Goal: Task Accomplishment & Management: Manage account settings

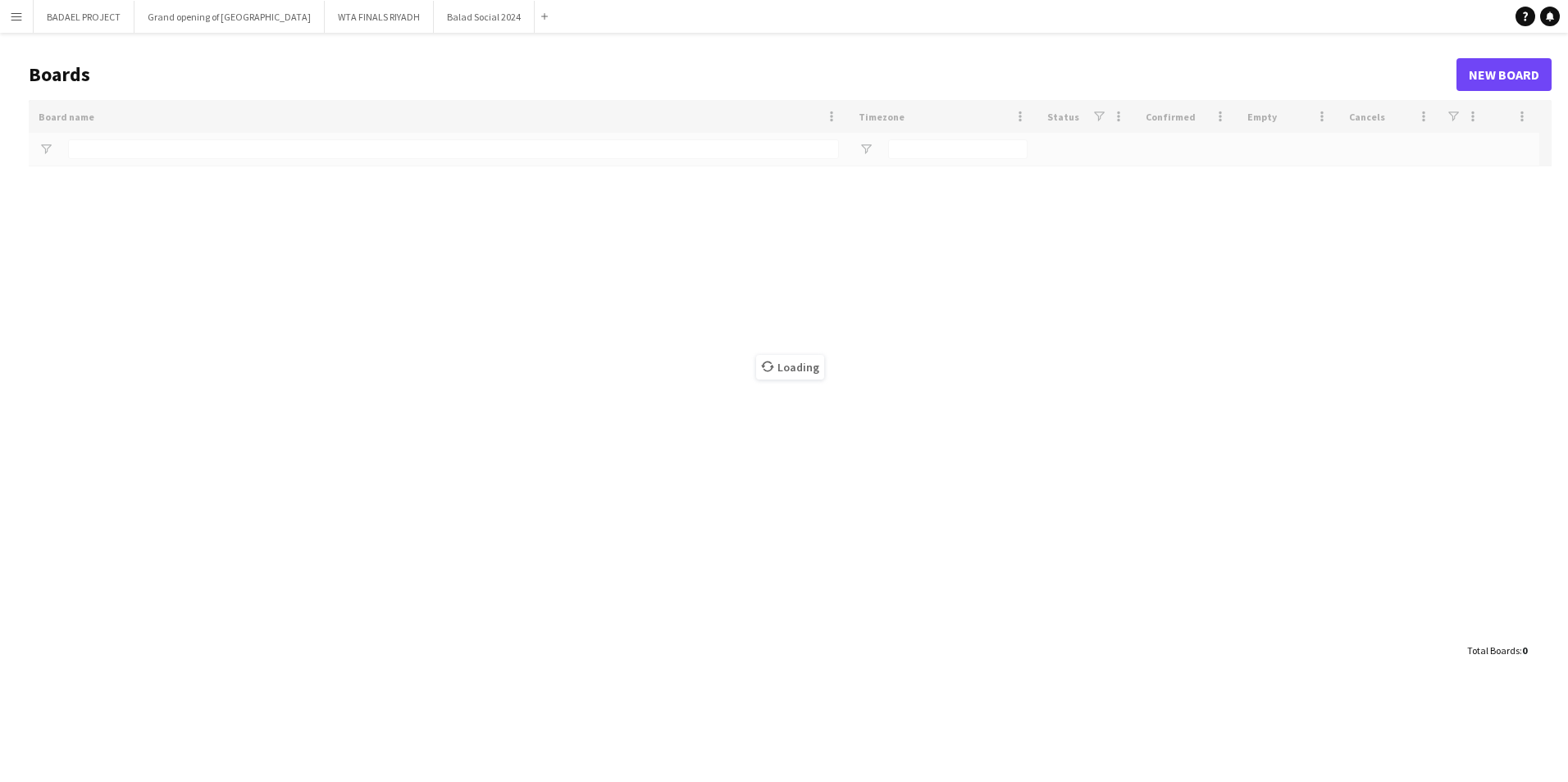
type input "*****"
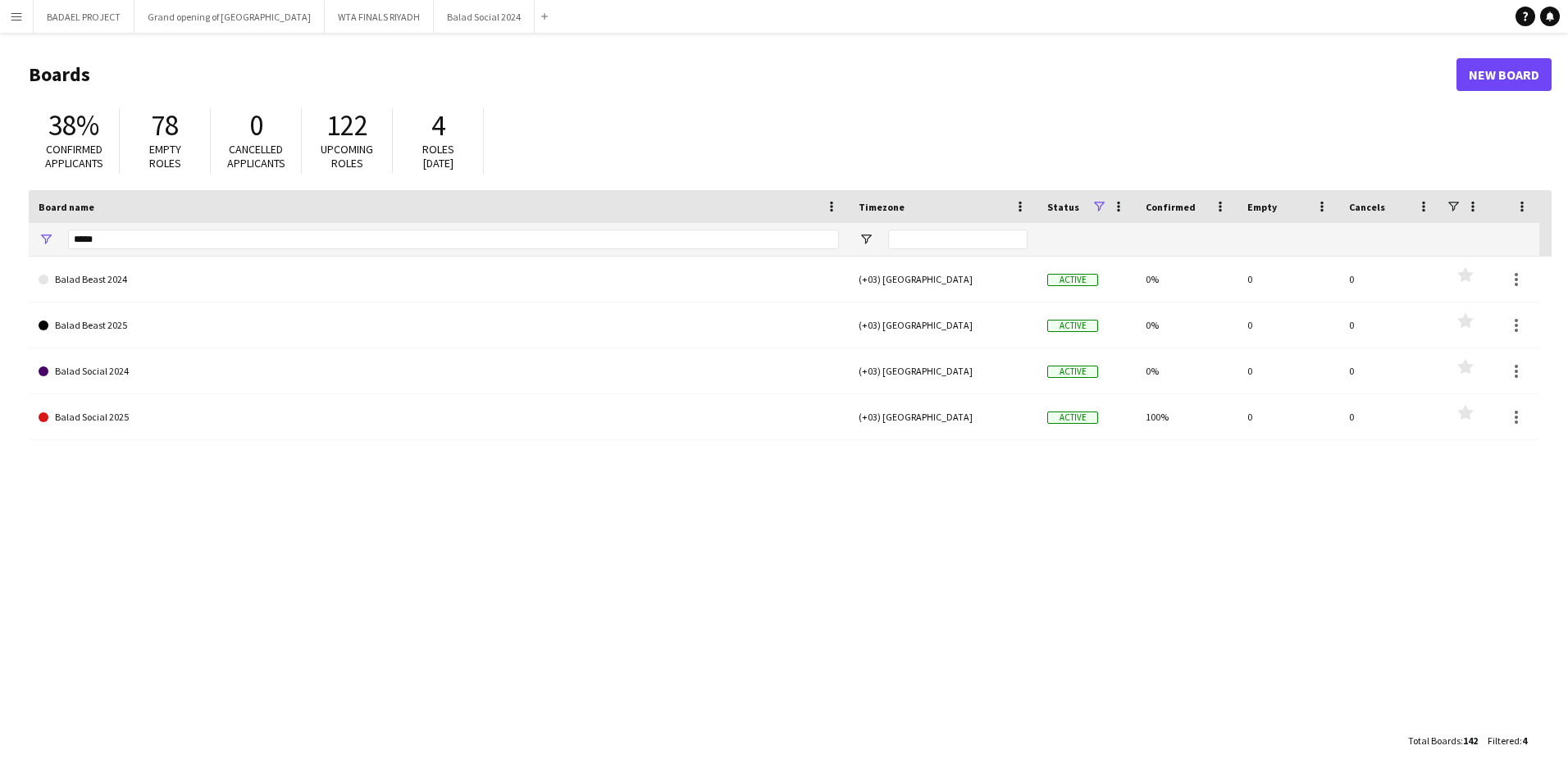
click at [15, 19] on app-icon "Menu" at bounding box center [16, 16] width 13 height 13
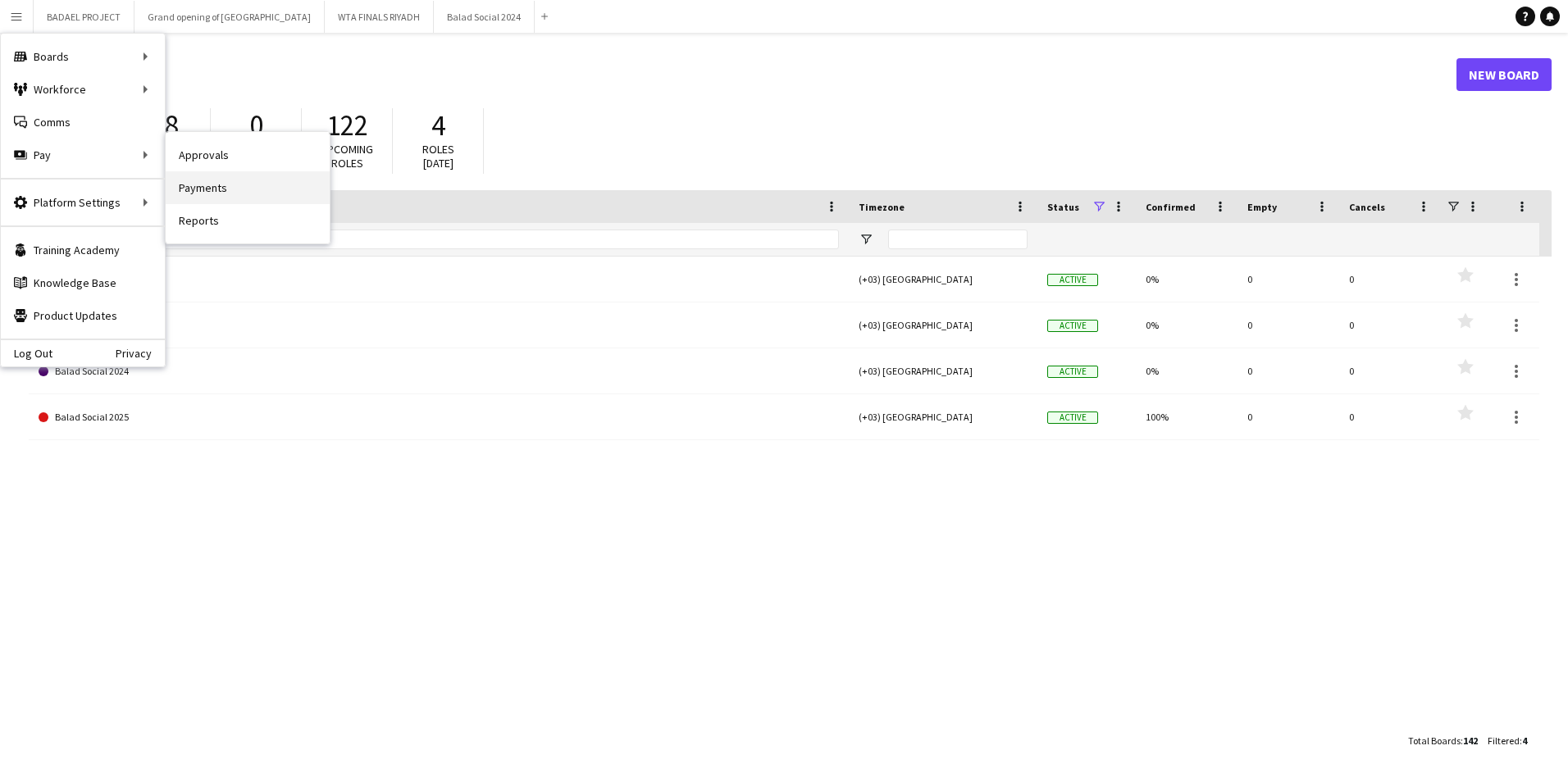
click at [217, 184] on link "Payments" at bounding box center [247, 187] width 164 height 33
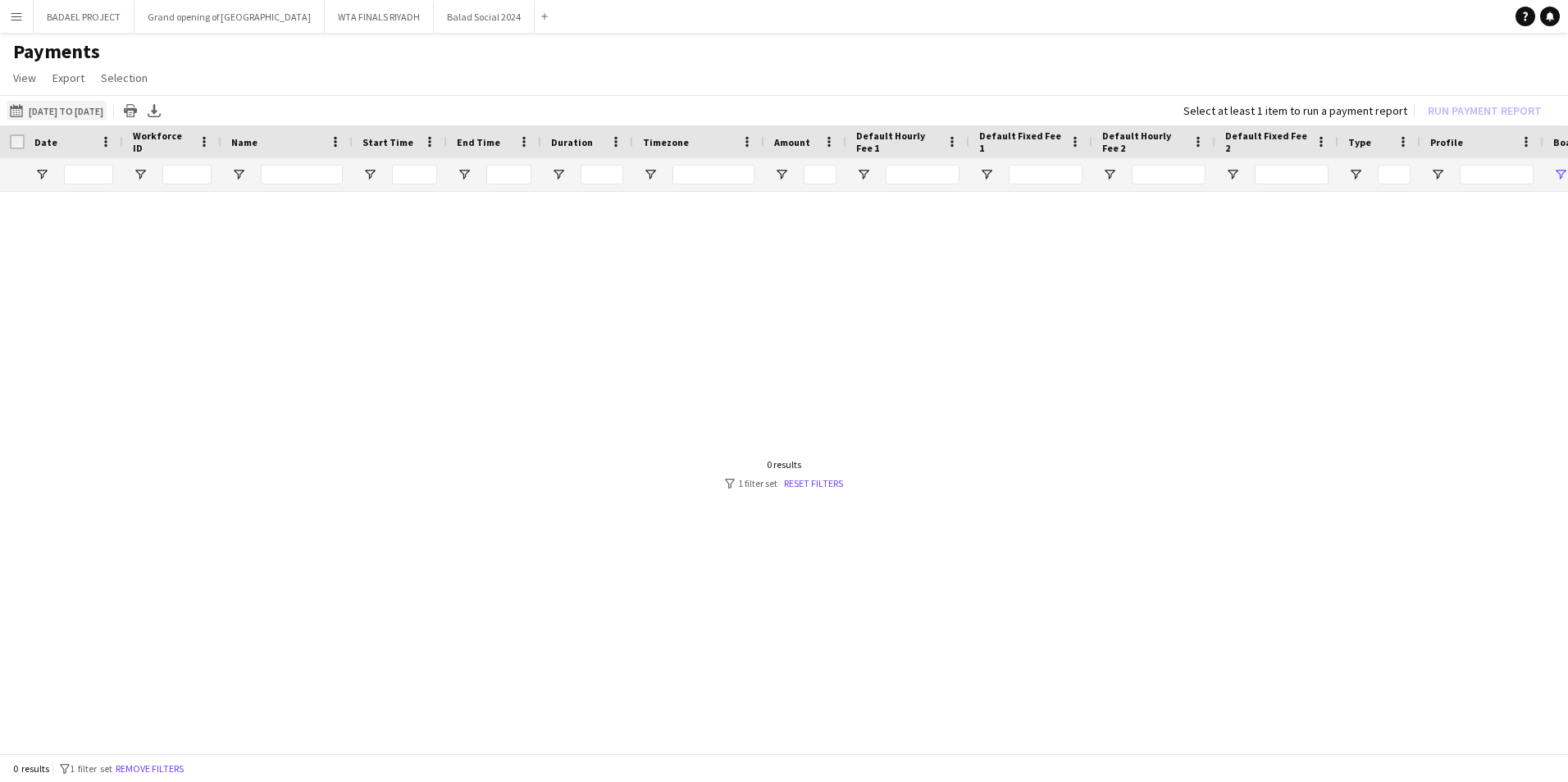
click at [82, 107] on button "[DATE] to [DATE] [DATE] to [DATE]" at bounding box center [56, 111] width 100 height 20
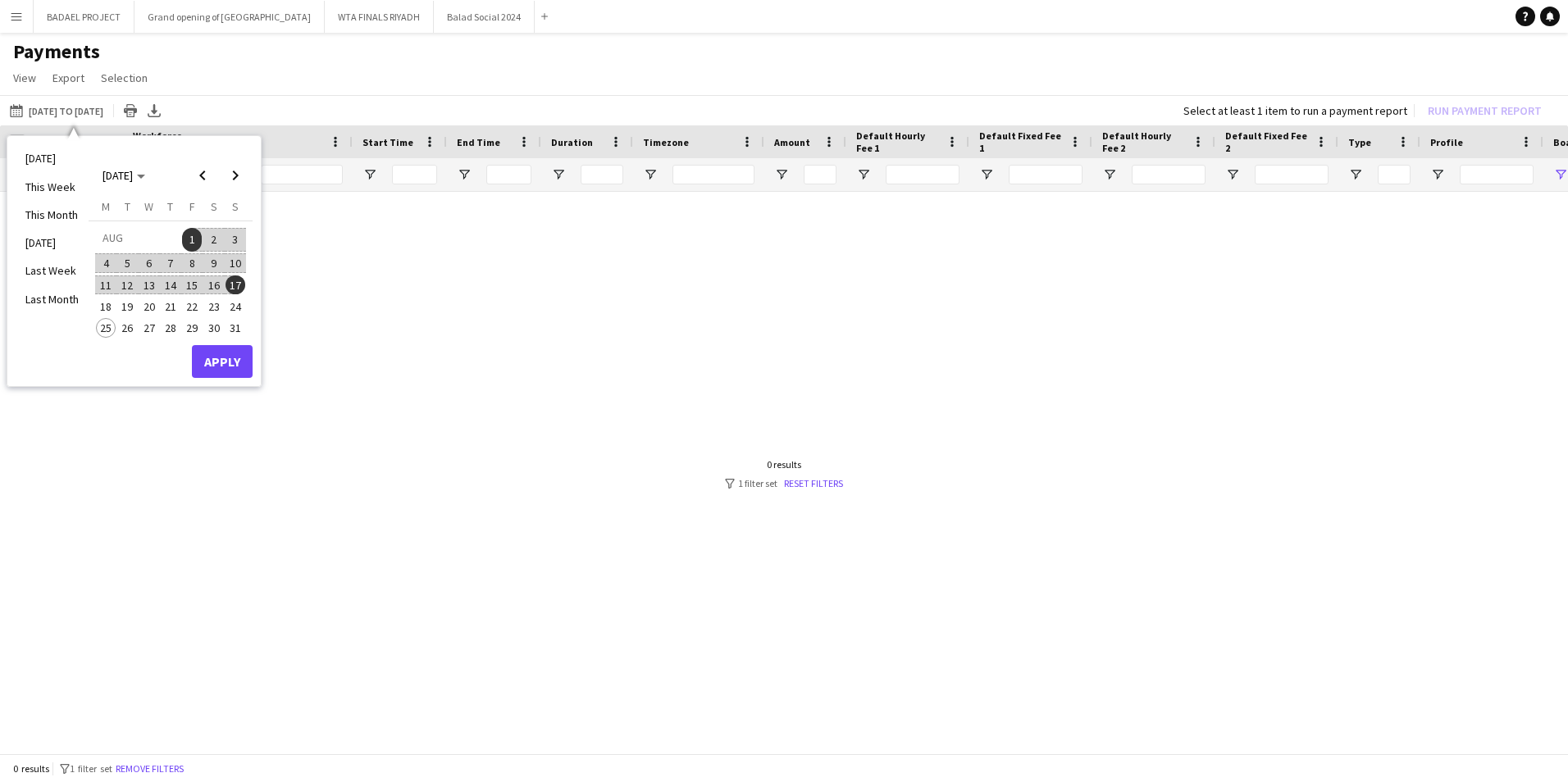
click at [190, 239] on span "1" at bounding box center [192, 239] width 20 height 23
click at [107, 325] on span "25" at bounding box center [106, 328] width 20 height 20
click at [231, 365] on button "Apply" at bounding box center [222, 361] width 60 height 33
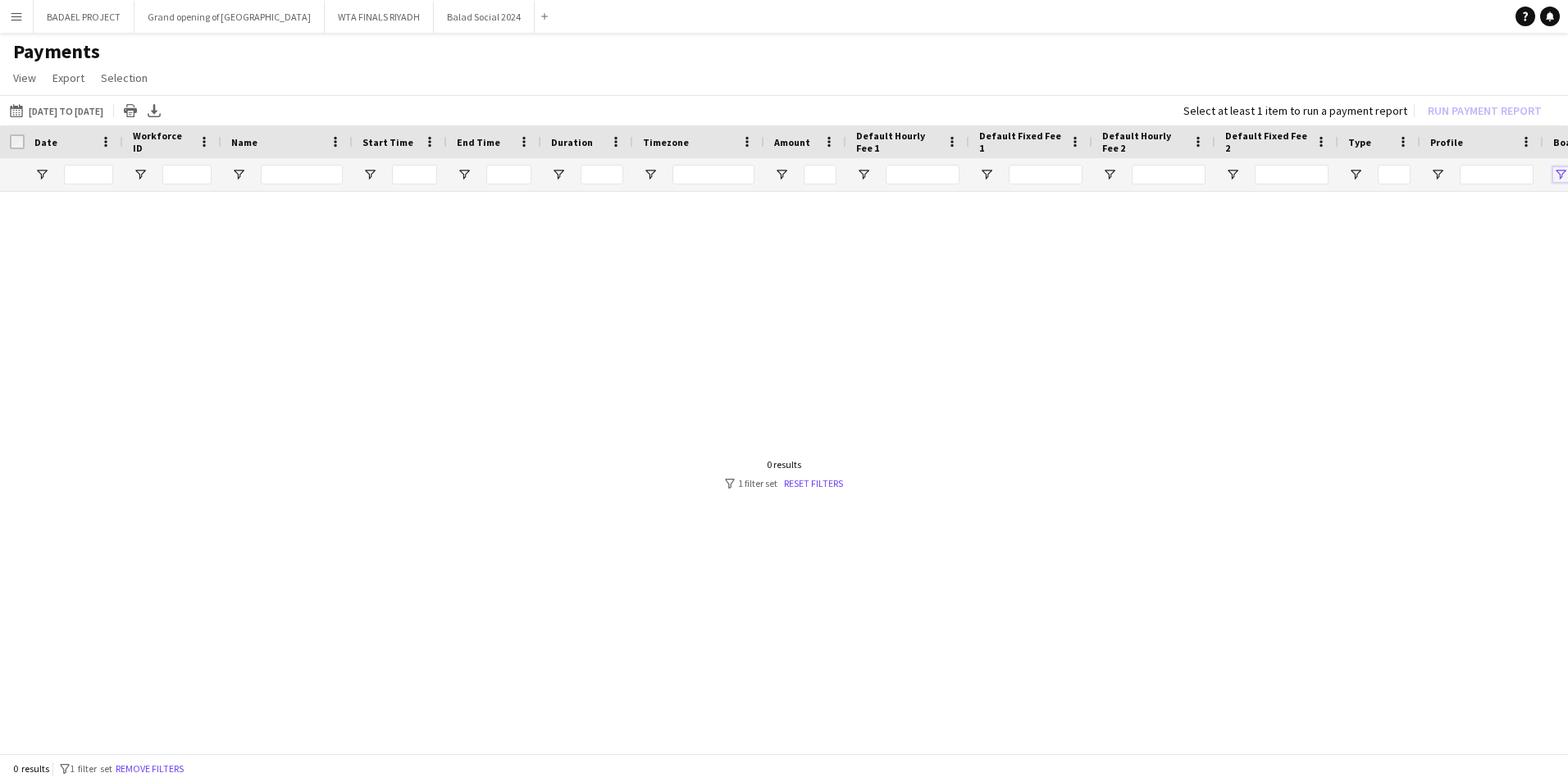
click at [1559, 172] on span "Open Filter Menu" at bounding box center [1560, 175] width 15 height 15
type input "**********"
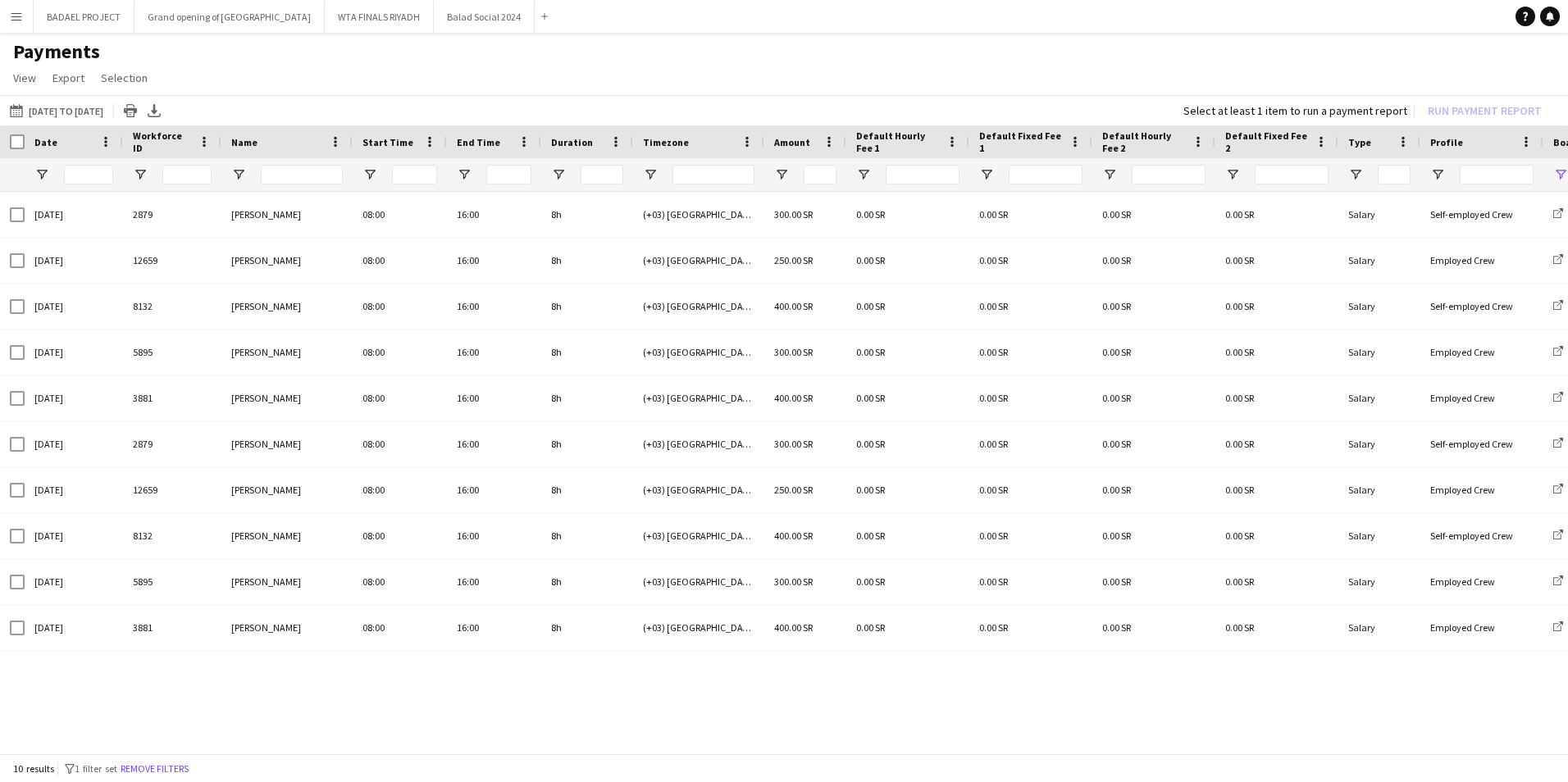
click at [1102, 61] on h1 "Payments" at bounding box center [784, 51] width 1568 height 25
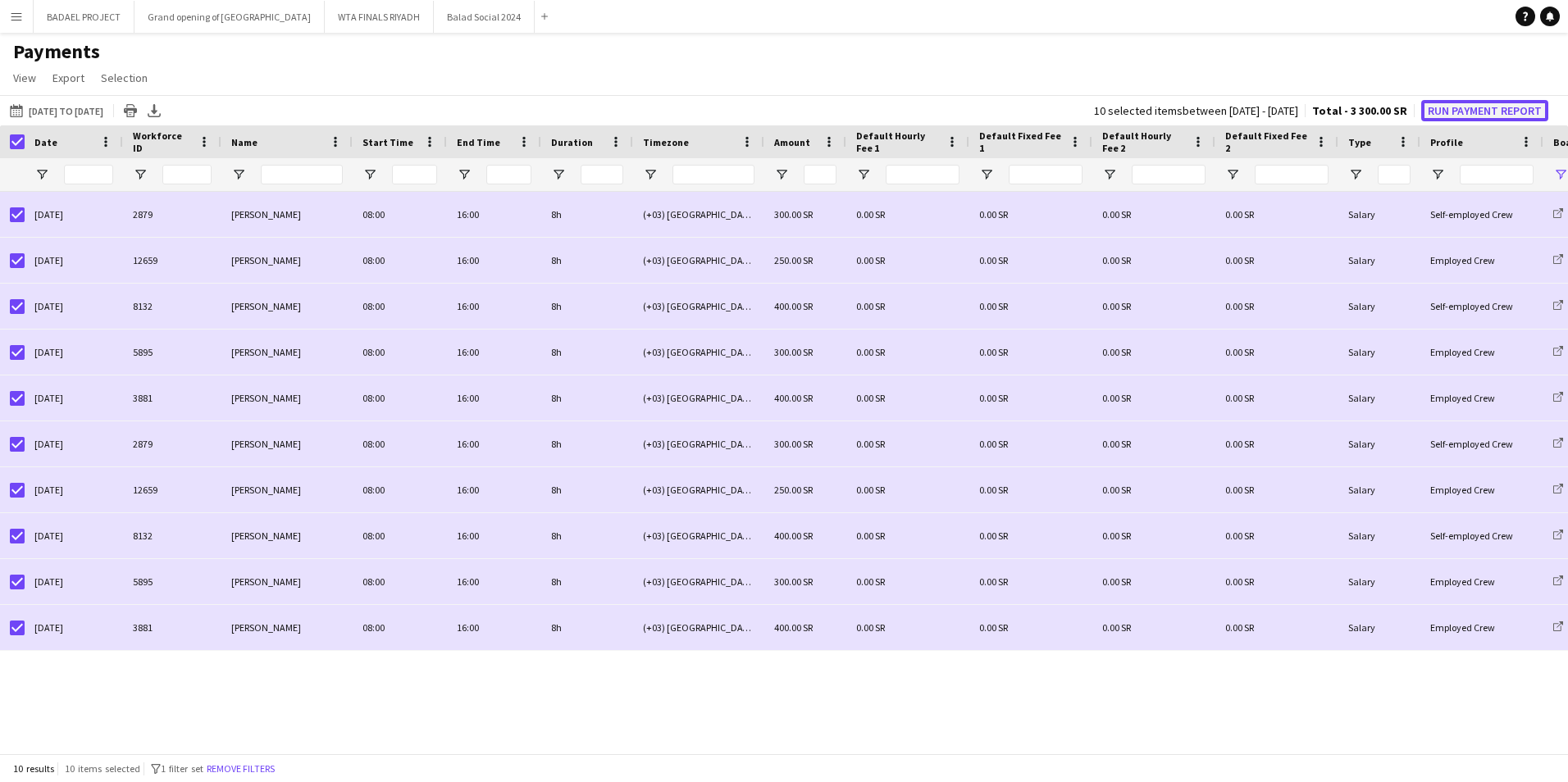
click at [1480, 100] on button "Run Payment Report" at bounding box center [1484, 111] width 127 height 21
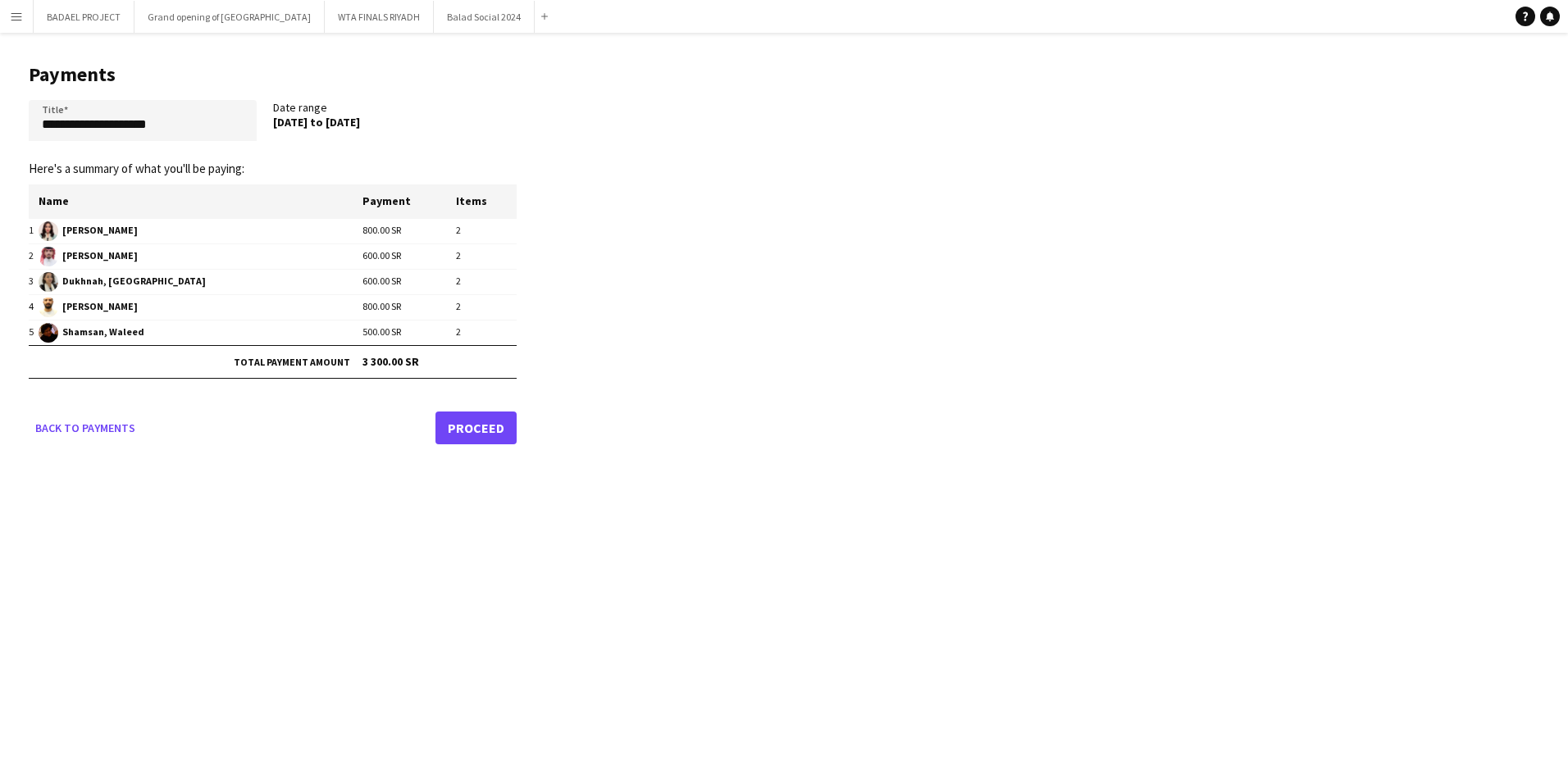
click at [234, 487] on div "Menu Boards Boards Boards All jobs Status Workforce Workforce My Workforce Recr…" at bounding box center [784, 391] width 1568 height 782
drag, startPoint x: 173, startPoint y: 125, endPoint x: -4, endPoint y: 125, distance: 177.0
click at [0, 125] on html "Menu Boards Boards Boards All jobs Status Workforce Workforce My Workforce Recr…" at bounding box center [784, 391] width 1568 height 782
type input "**********"
click at [479, 434] on link "Proceed" at bounding box center [476, 427] width 82 height 33
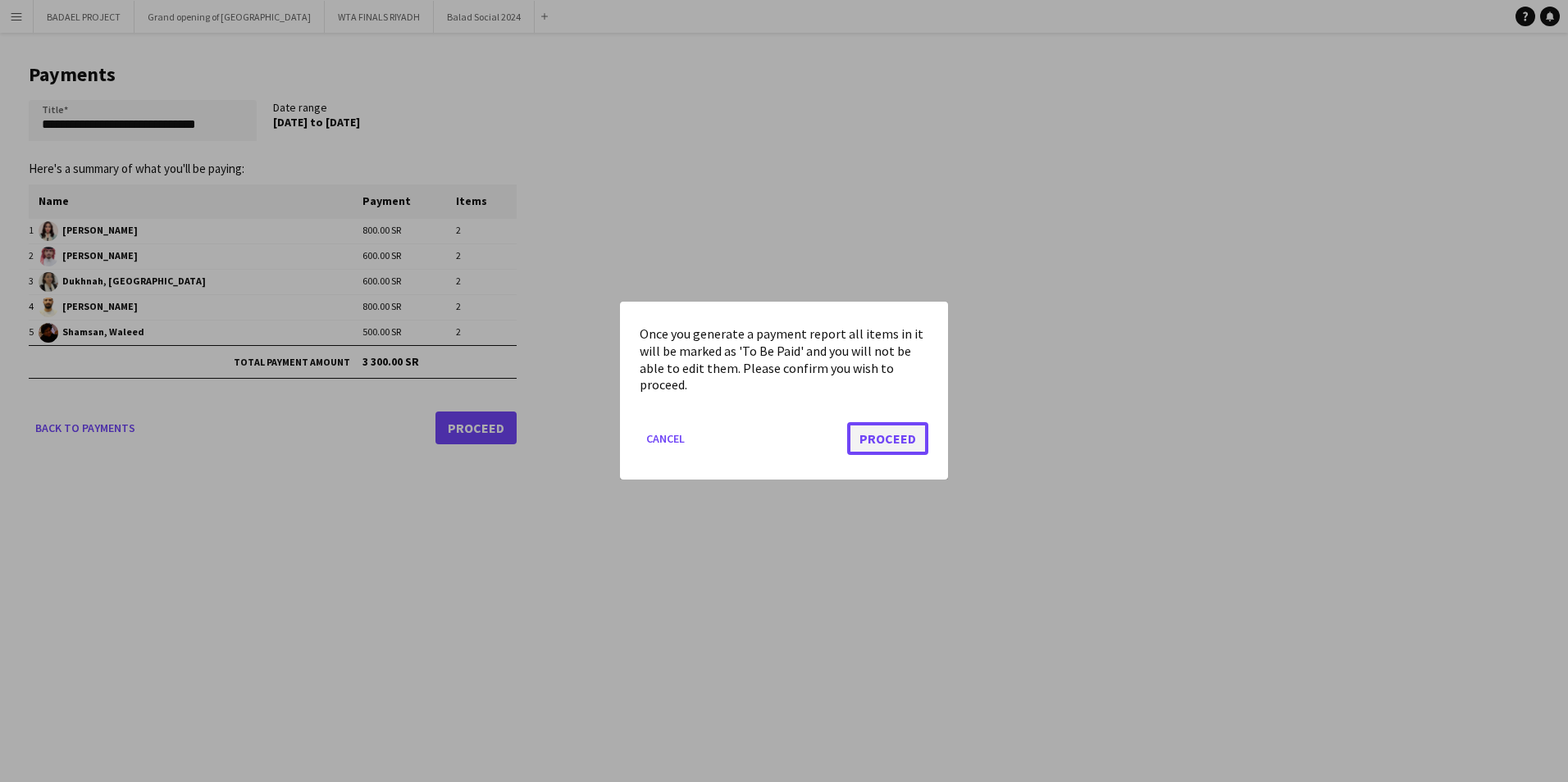
click at [884, 434] on button "Proceed" at bounding box center [888, 439] width 82 height 33
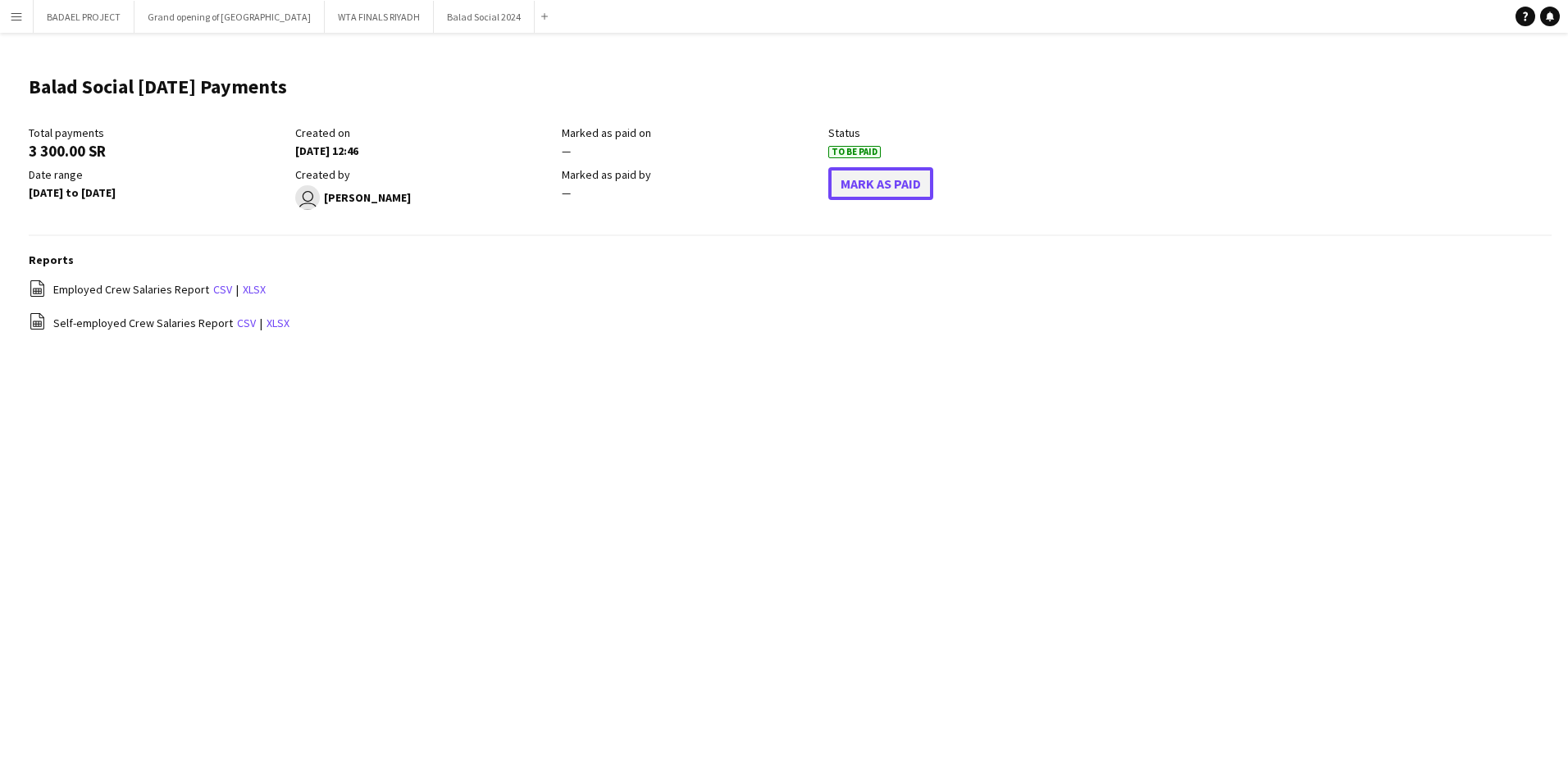
click at [882, 181] on button "Mark As Paid" at bounding box center [881, 184] width 105 height 33
click at [247, 288] on link "xlsx" at bounding box center [255, 289] width 23 height 15
click at [266, 320] on link "xlsx" at bounding box center [278, 323] width 23 height 15
click at [947, 464] on div "Menu Boards Boards Boards All jobs Status Workforce Workforce My Workforce Recr…" at bounding box center [784, 391] width 1568 height 782
click at [17, 12] on app-icon "Menu" at bounding box center [16, 16] width 13 height 13
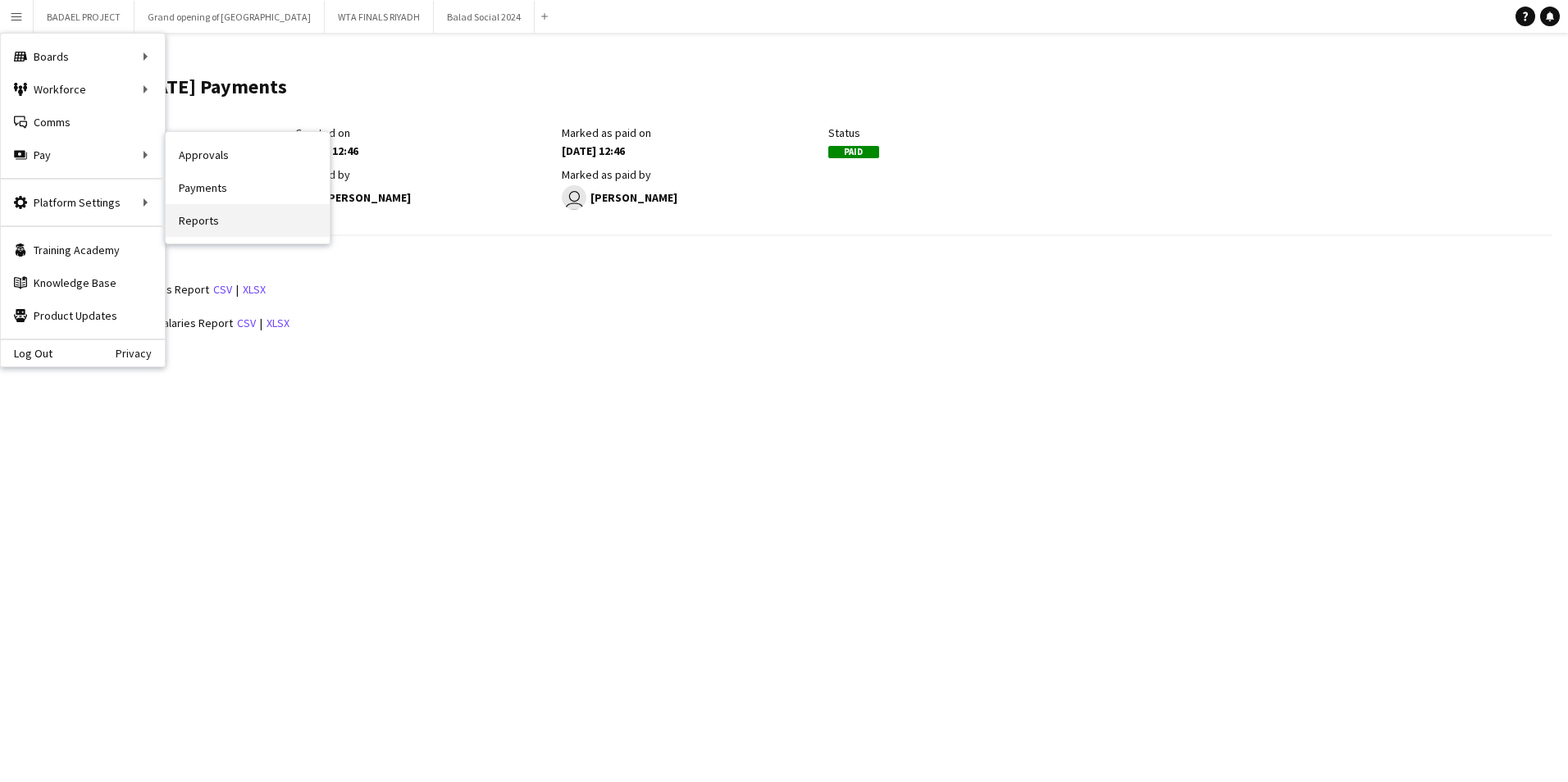
click at [214, 223] on link "Reports" at bounding box center [247, 220] width 164 height 33
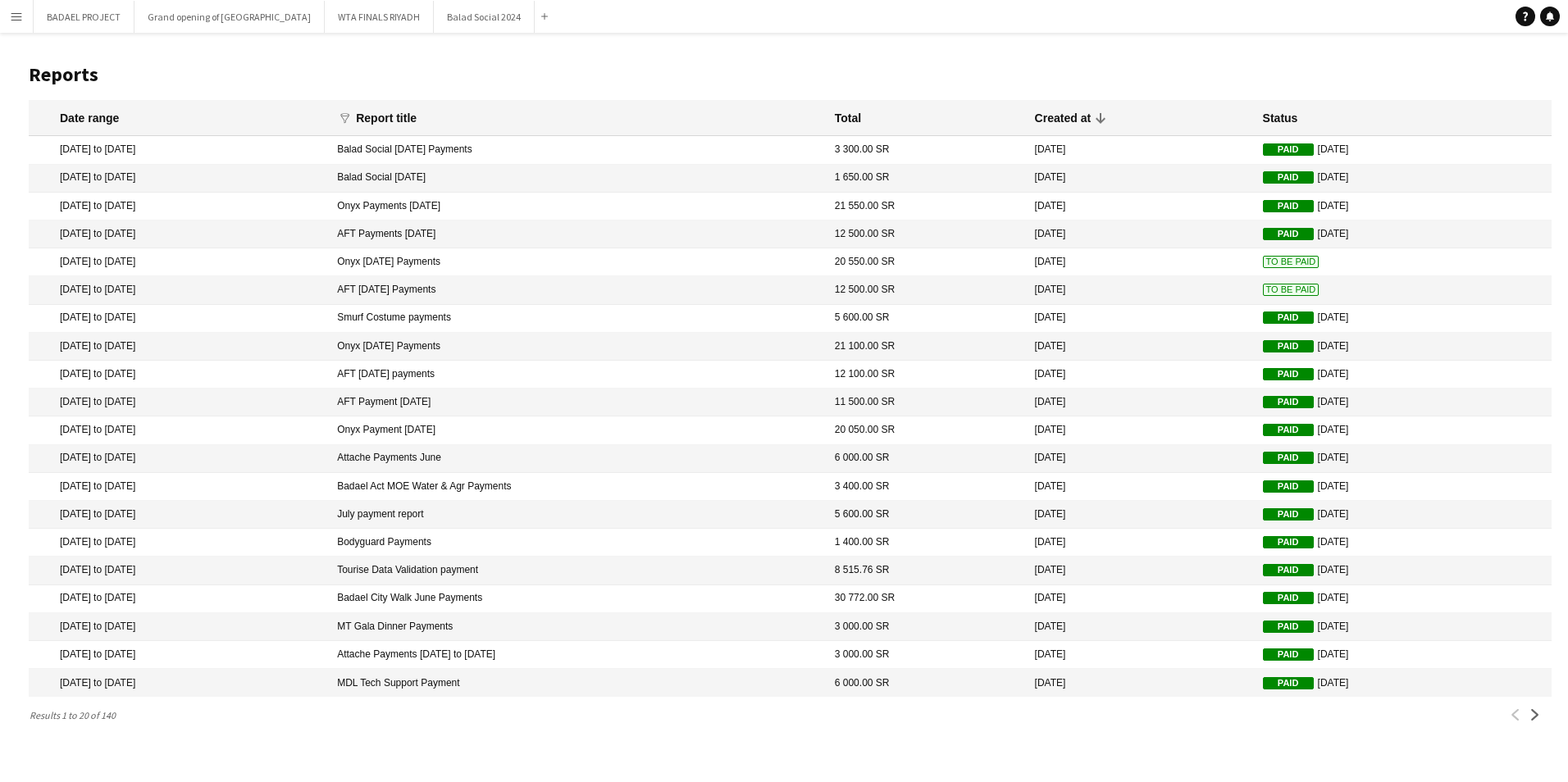
click at [1263, 262] on span "To Be Paid" at bounding box center [1291, 262] width 57 height 12
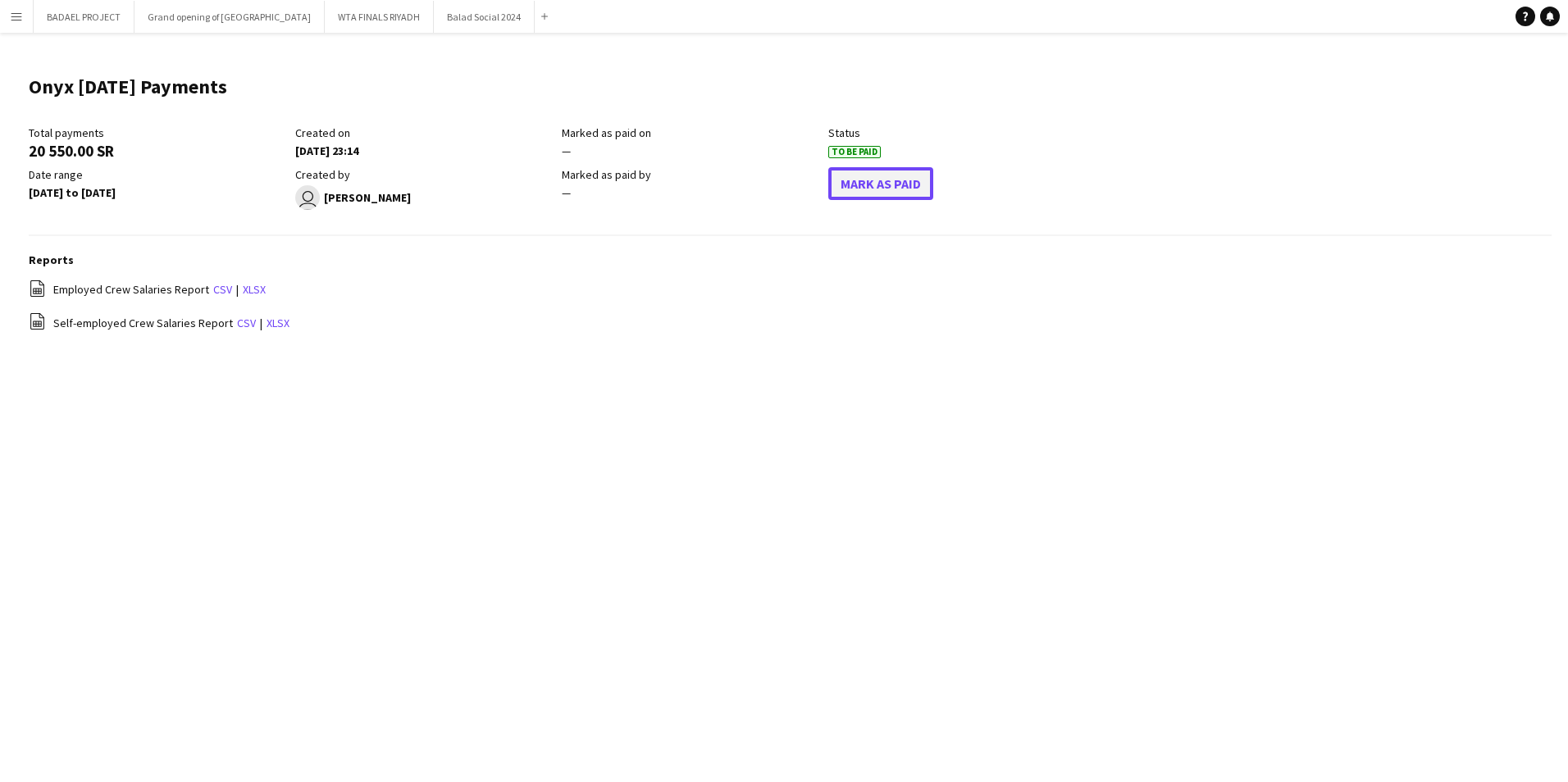
click at [886, 190] on button "Mark As Paid" at bounding box center [881, 184] width 105 height 33
click at [11, 18] on app-icon "Menu" at bounding box center [16, 16] width 13 height 13
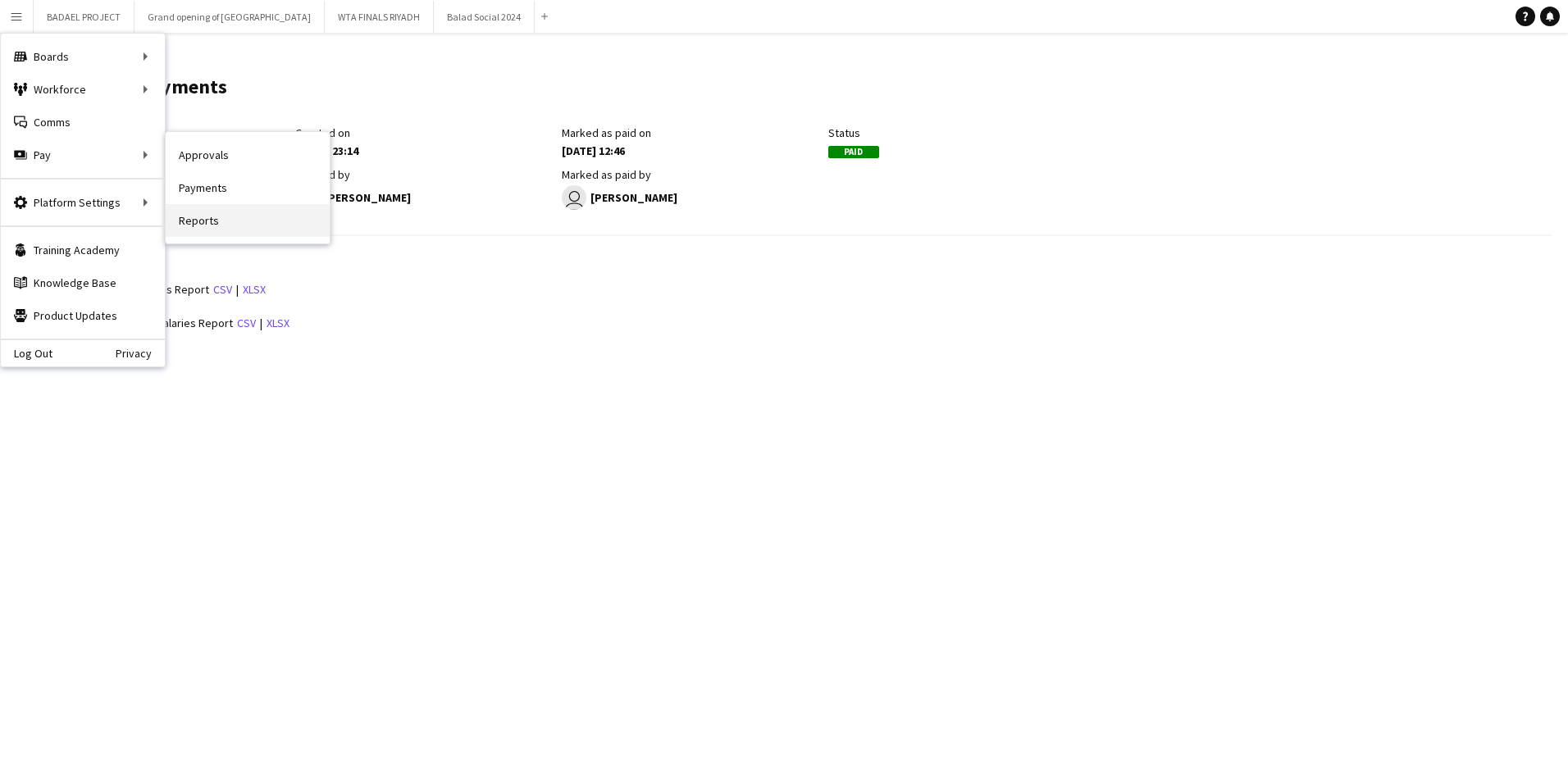
click at [218, 220] on link "Reports" at bounding box center [247, 220] width 164 height 33
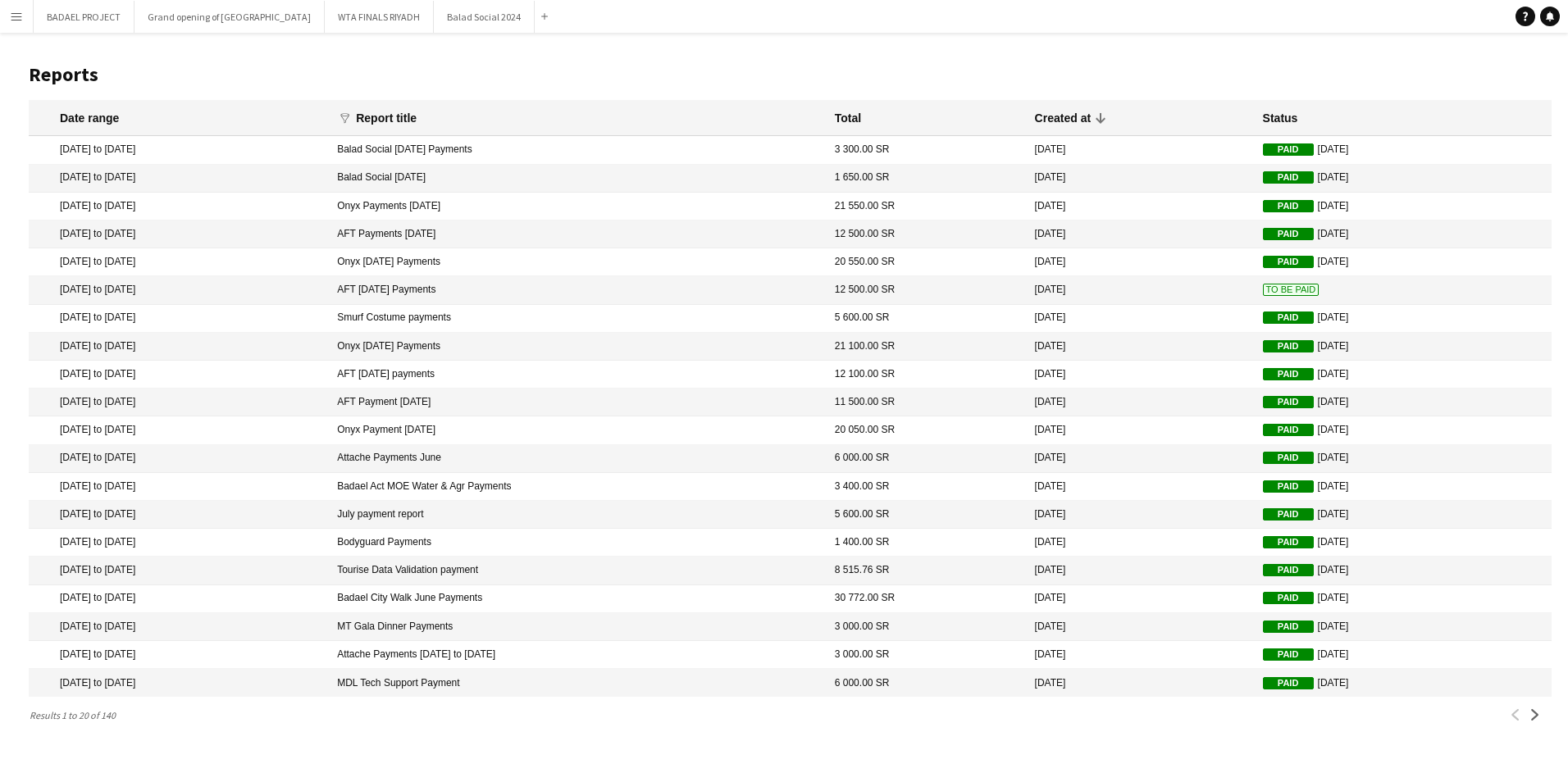
click at [1264, 286] on span "To Be Paid" at bounding box center [1291, 290] width 57 height 12
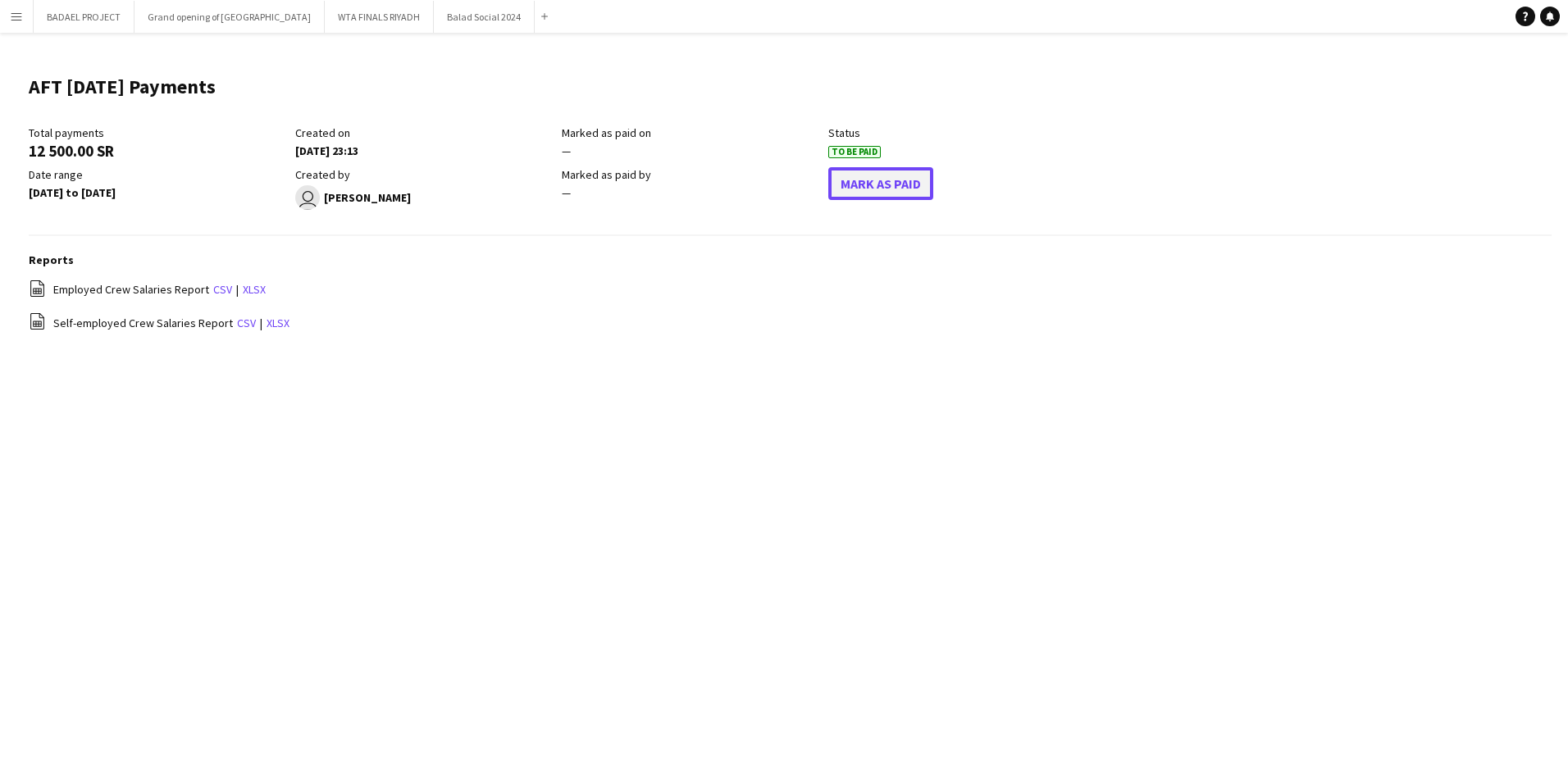
click at [890, 184] on button "Mark As Paid" at bounding box center [881, 184] width 105 height 33
click at [17, 17] on app-icon "Menu" at bounding box center [16, 16] width 13 height 13
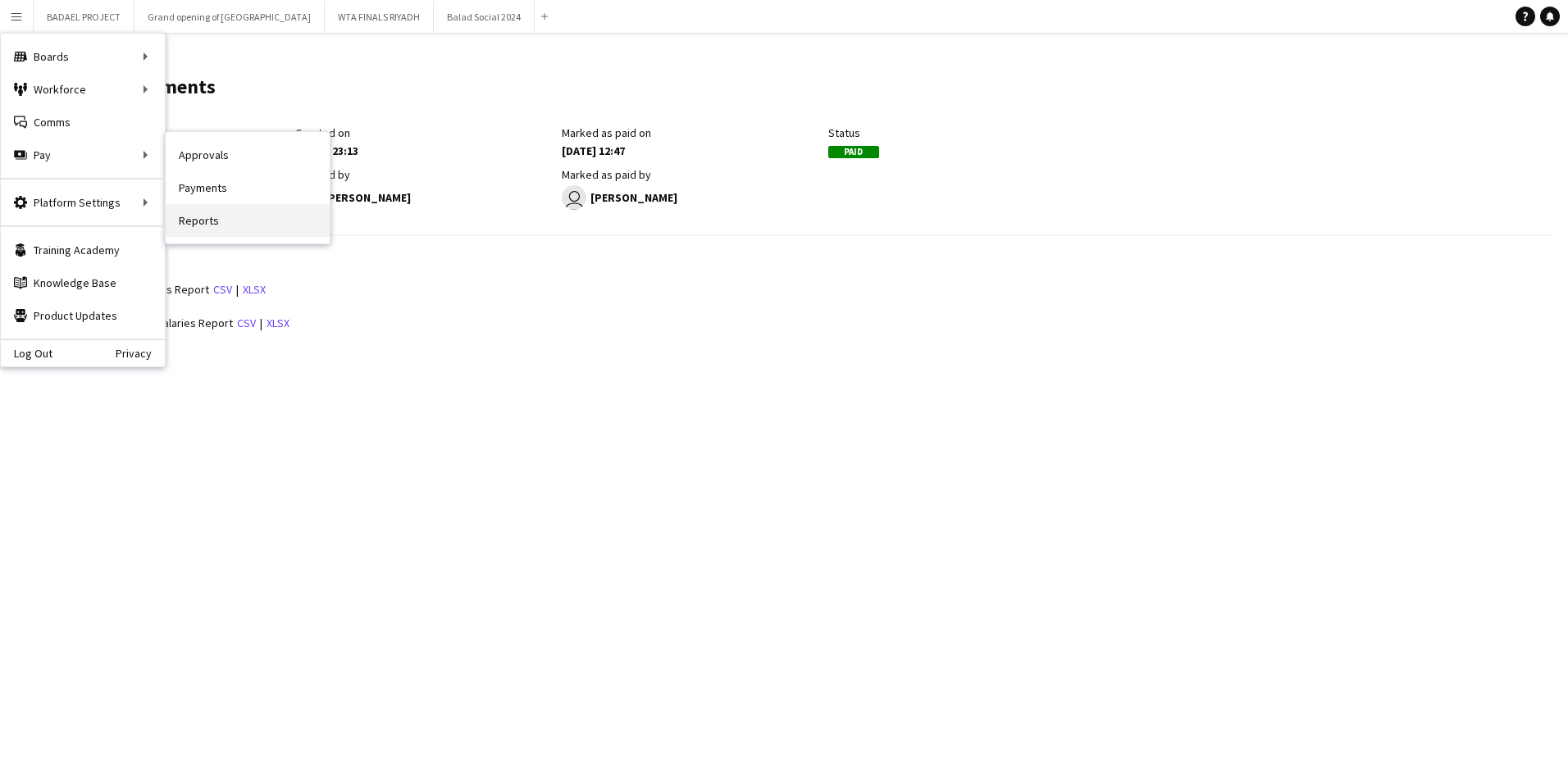
click at [206, 216] on link "Reports" at bounding box center [247, 220] width 164 height 33
